Goal: Task Accomplishment & Management: Complete application form

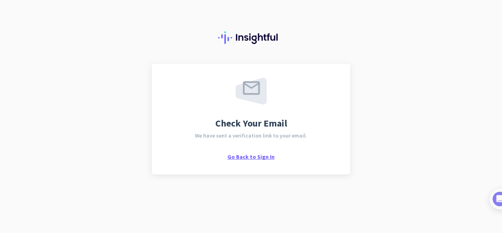
click at [265, 155] on span "Go Back to Sign In" at bounding box center [250, 156] width 47 height 7
click at [378, 106] on div "Check Your Email We have sent a verification link to your email. Go Back to Sig…" at bounding box center [251, 116] width 502 height 233
click at [242, 82] on img at bounding box center [251, 91] width 31 height 27
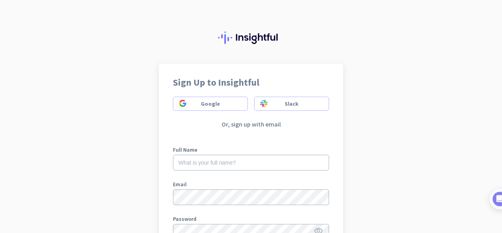
scroll to position [144, 0]
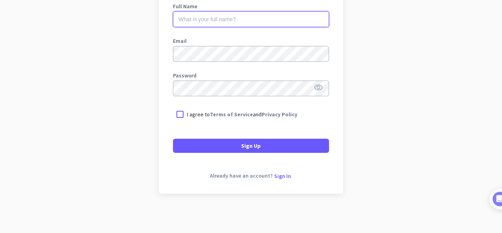
click at [193, 18] on input "text" at bounding box center [251, 19] width 156 height 16
type input "[PERSON_NAME] [PERSON_NAME] [PERSON_NAME]"
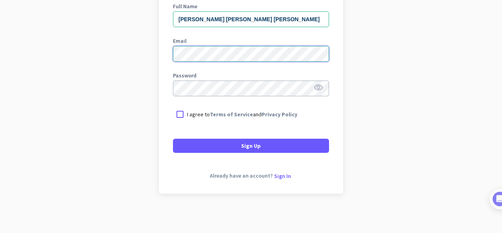
click at [173, 138] on button "Sign Up" at bounding box center [251, 145] width 156 height 14
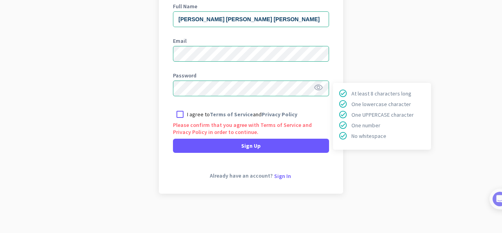
click at [318, 89] on icon "visibility" at bounding box center [318, 87] width 9 height 9
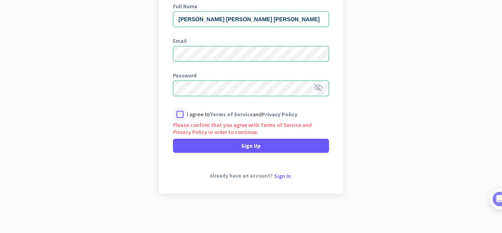
click at [176, 113] on div at bounding box center [180, 114] width 14 height 14
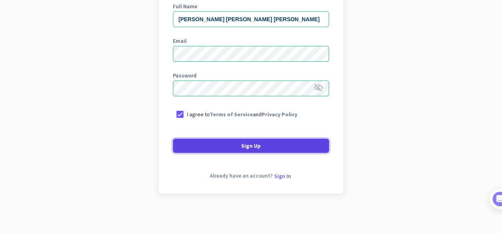
click at [220, 143] on span at bounding box center [251, 145] width 156 height 19
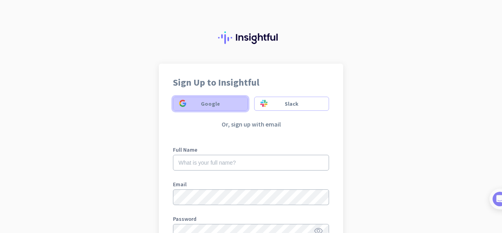
click at [223, 112] on span at bounding box center [210, 103] width 74 height 19
